Goal: Task Accomplishment & Management: Manage account settings

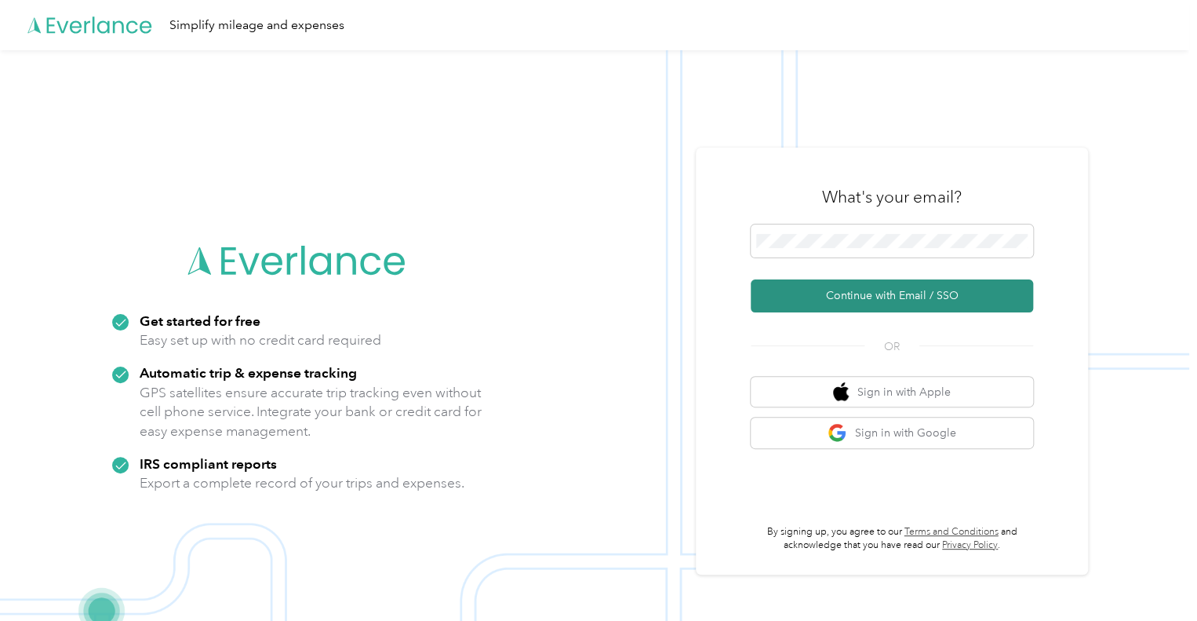
click at [854, 294] on button "Continue with Email / SSO" at bounding box center [892, 295] width 282 height 33
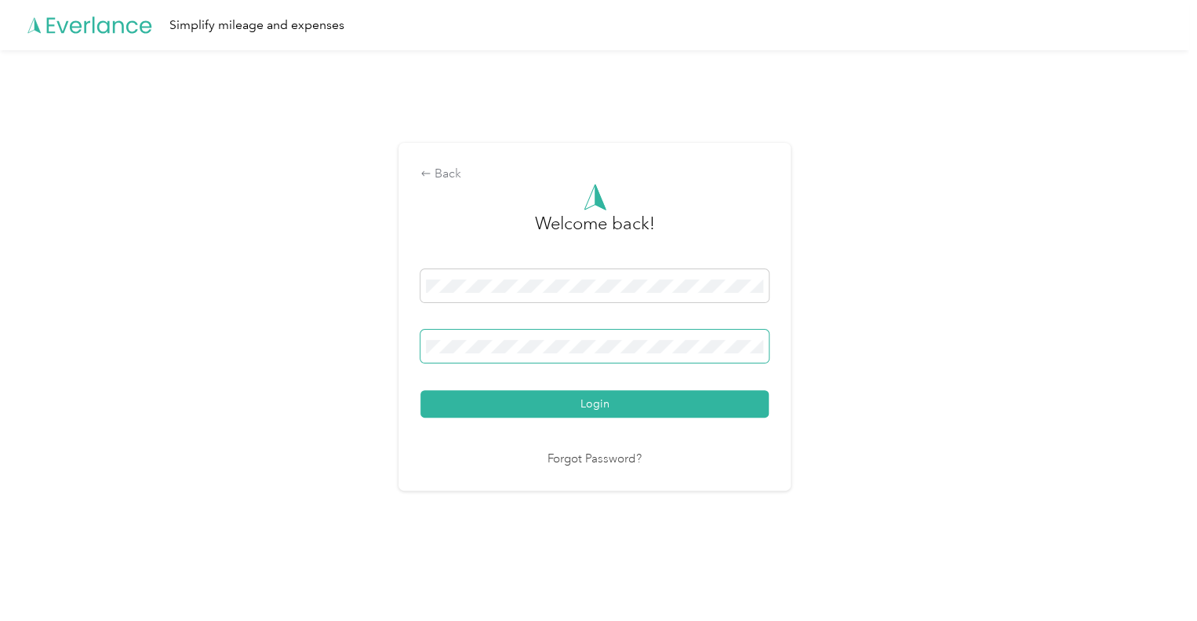
click at [667, 335] on span at bounding box center [595, 346] width 348 height 33
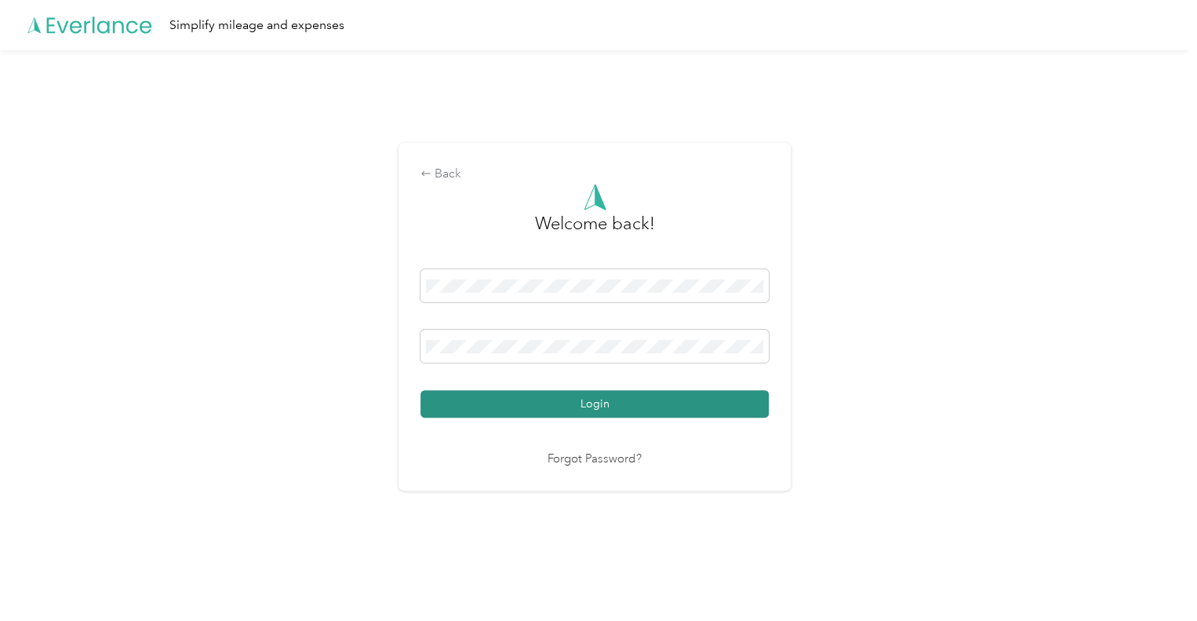
click at [659, 407] on button "Login" at bounding box center [595, 403] width 348 height 27
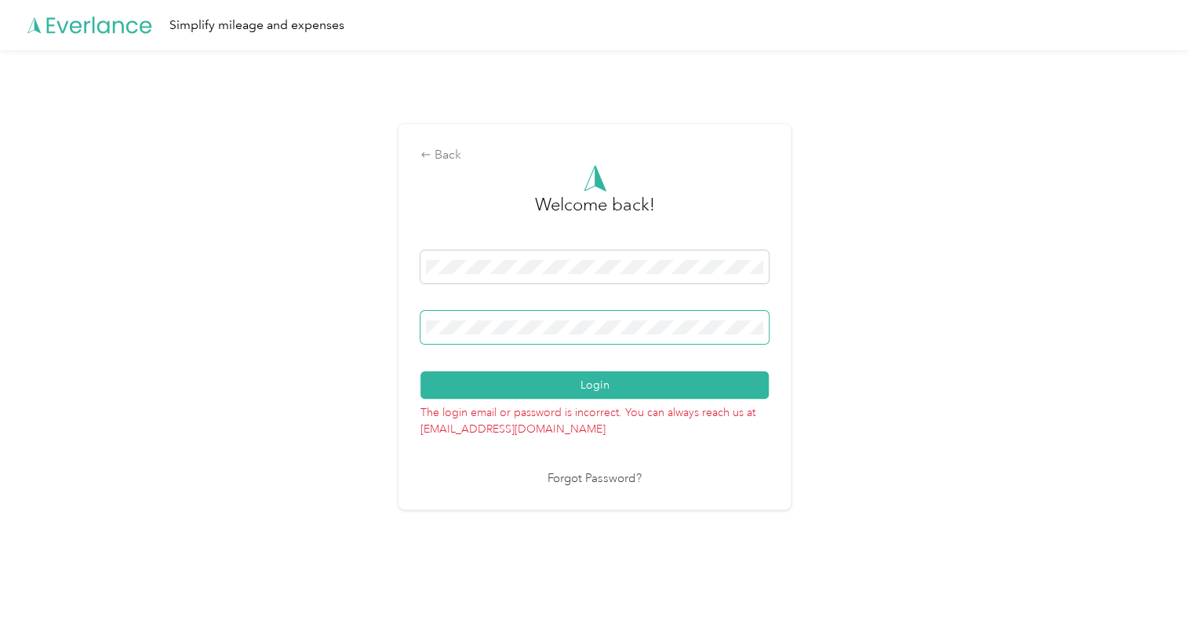
click at [255, 330] on div "Back Welcome back! Login The login email or password is incorrect. You can alwa…" at bounding box center [594, 323] width 1189 height 546
click at [521, 376] on button "Login" at bounding box center [595, 384] width 348 height 27
click at [533, 376] on button "Login" at bounding box center [595, 384] width 348 height 27
click at [400, 329] on div "Back Welcome back! Login The login email or password is incorrect. You can alwa…" at bounding box center [594, 323] width 1189 height 546
click at [421, 371] on button "Login" at bounding box center [595, 384] width 348 height 27
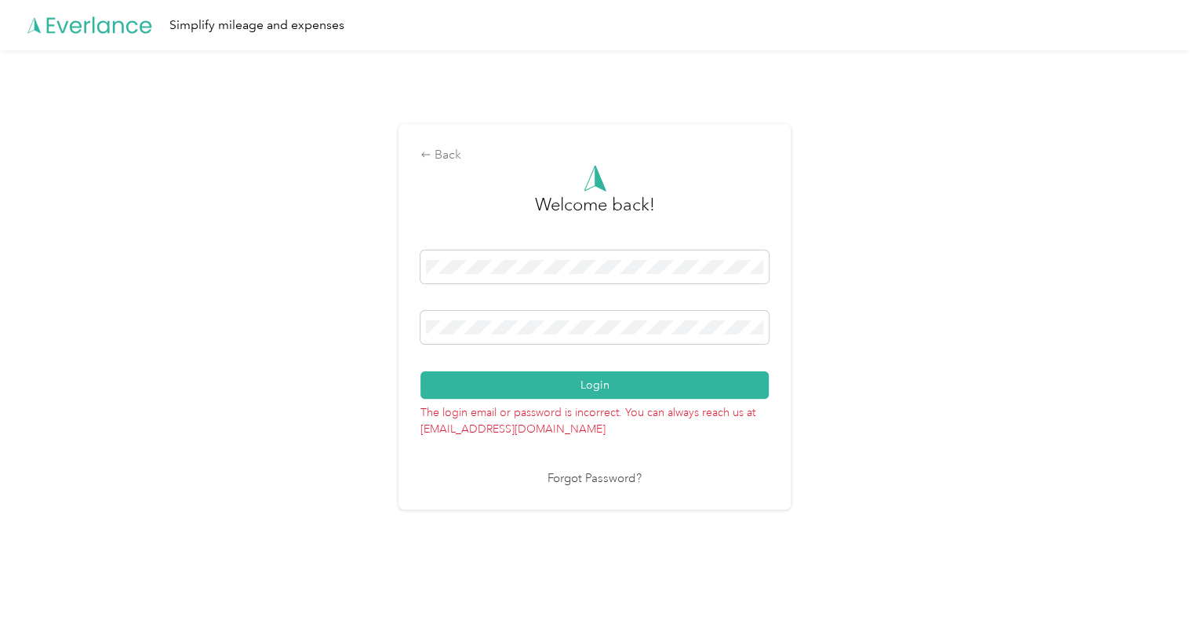
click at [577, 481] on link "Forgot Password?" at bounding box center [595, 479] width 94 height 18
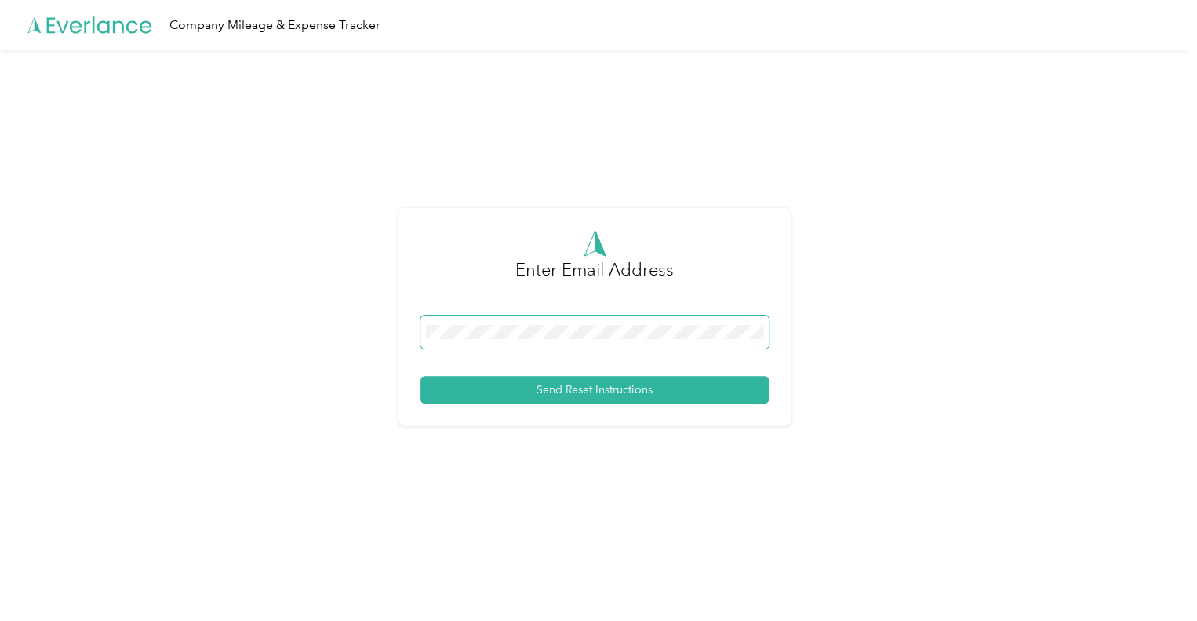
click at [610, 342] on span at bounding box center [595, 331] width 348 height 33
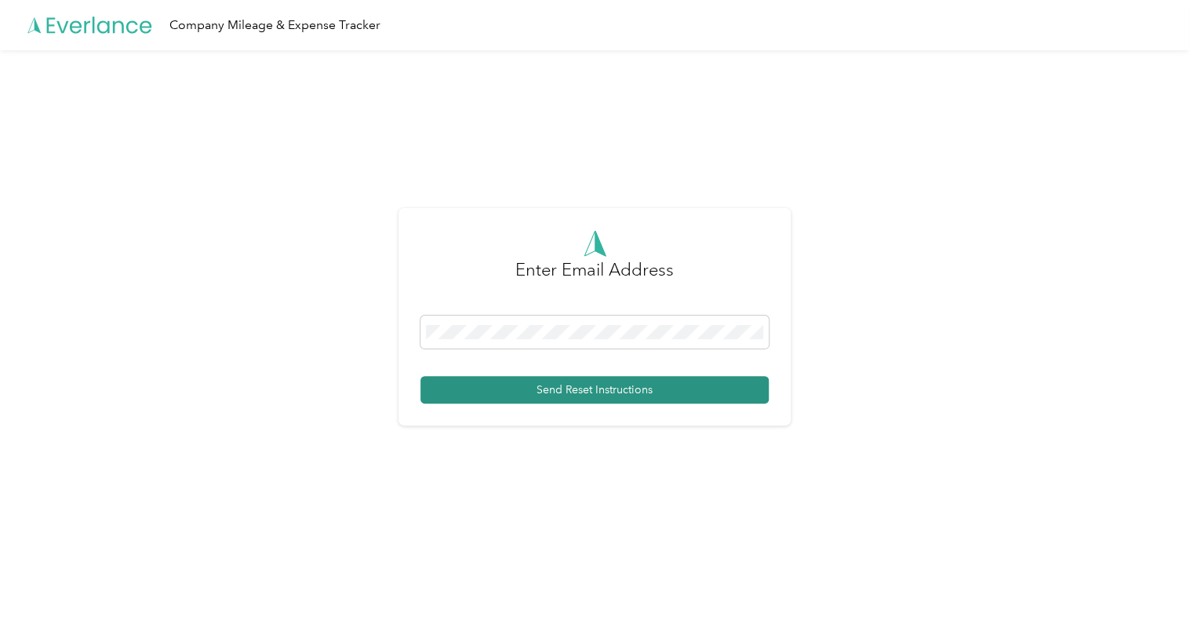
click at [606, 391] on button "Send Reset Instructions" at bounding box center [595, 389] width 348 height 27
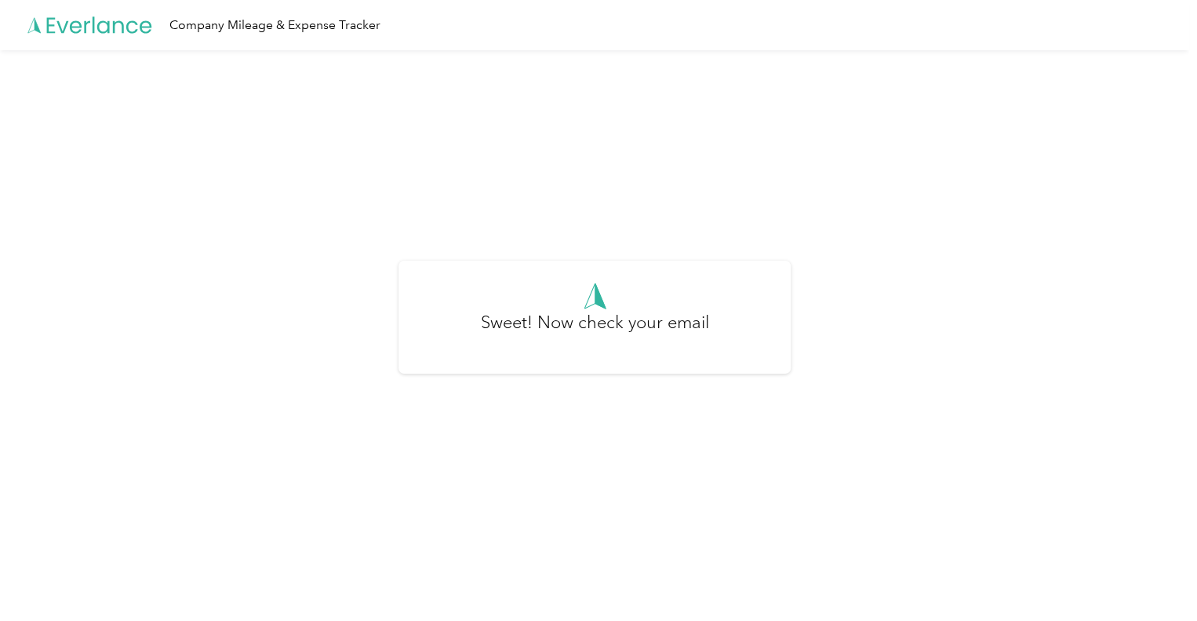
click at [606, 308] on icon at bounding box center [595, 295] width 23 height 27
click at [59, 27] on icon at bounding box center [90, 25] width 126 height 90
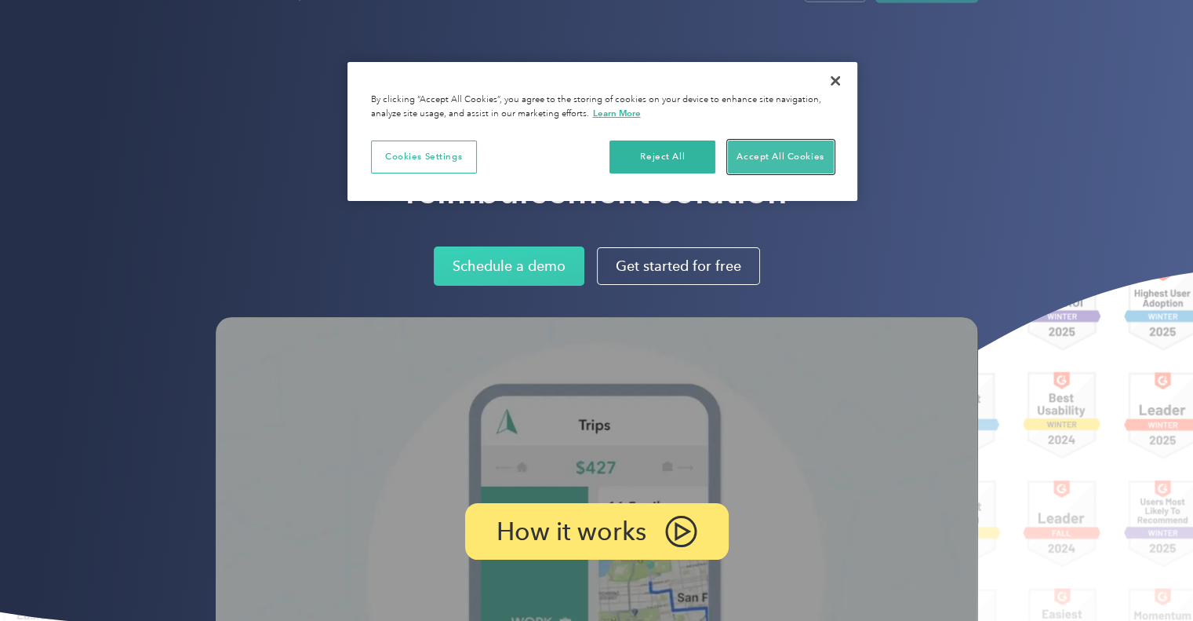
click at [764, 154] on button "Accept All Cookies" at bounding box center [781, 156] width 106 height 33
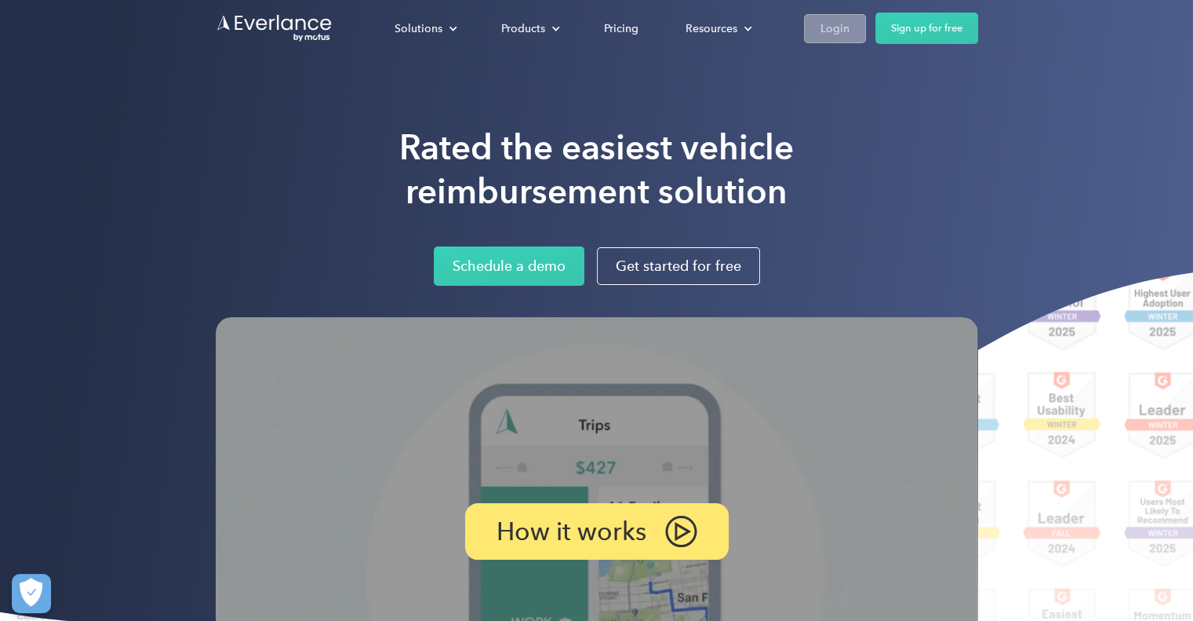
click at [835, 24] on div "Login" at bounding box center [835, 29] width 29 height 20
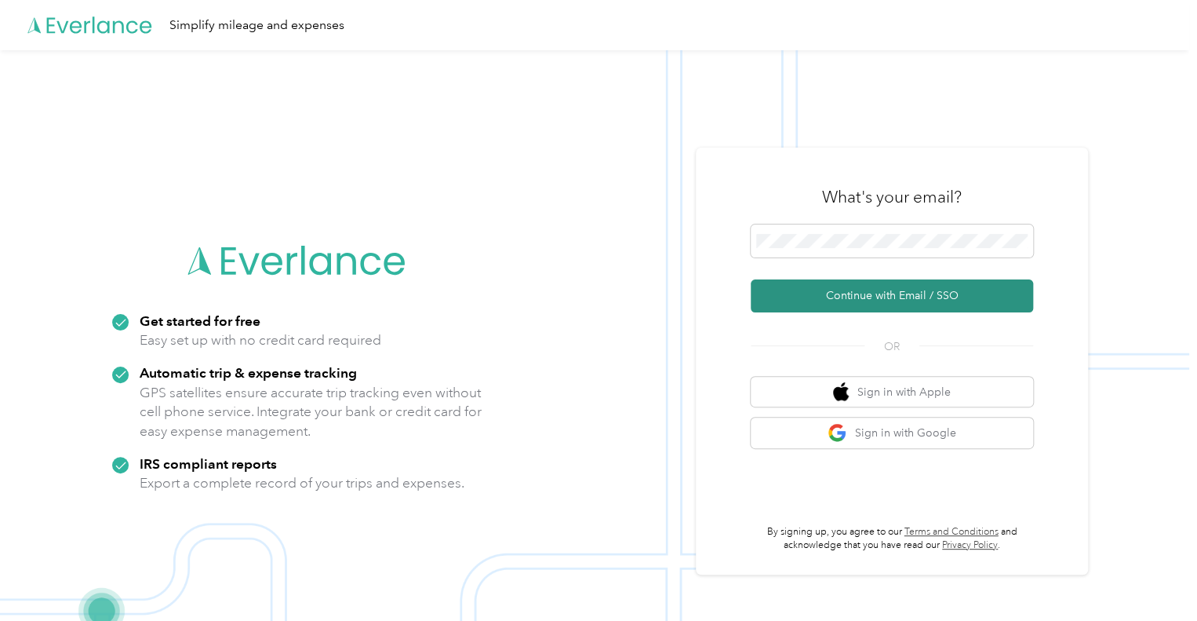
click at [854, 297] on button "Continue with Email / SSO" at bounding box center [892, 295] width 282 height 33
